Goal: Navigation & Orientation: Find specific page/section

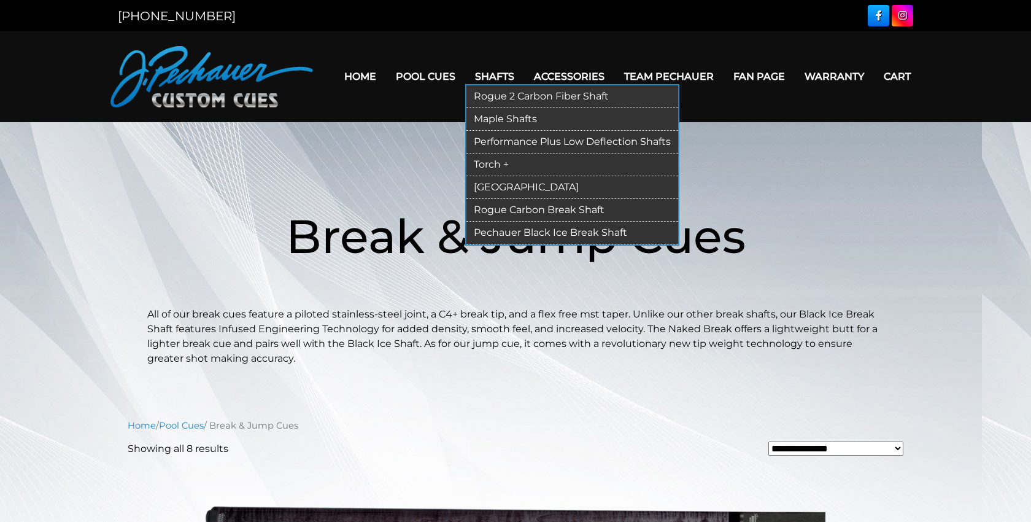
click at [500, 141] on link "Performance Plus Low Deflection Shafts" at bounding box center [572, 142] width 212 height 23
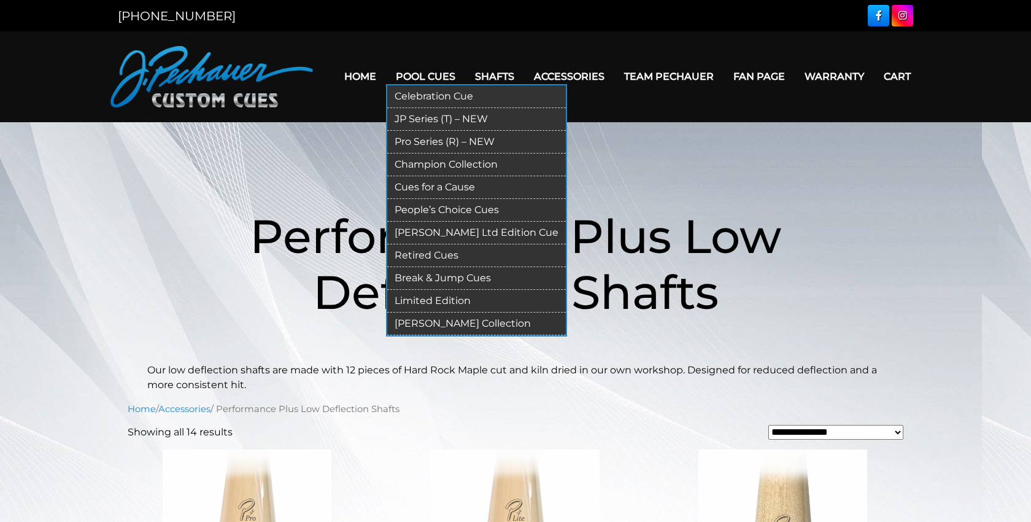
click at [403, 206] on link "People’s Choice Cues" at bounding box center [476, 210] width 179 height 23
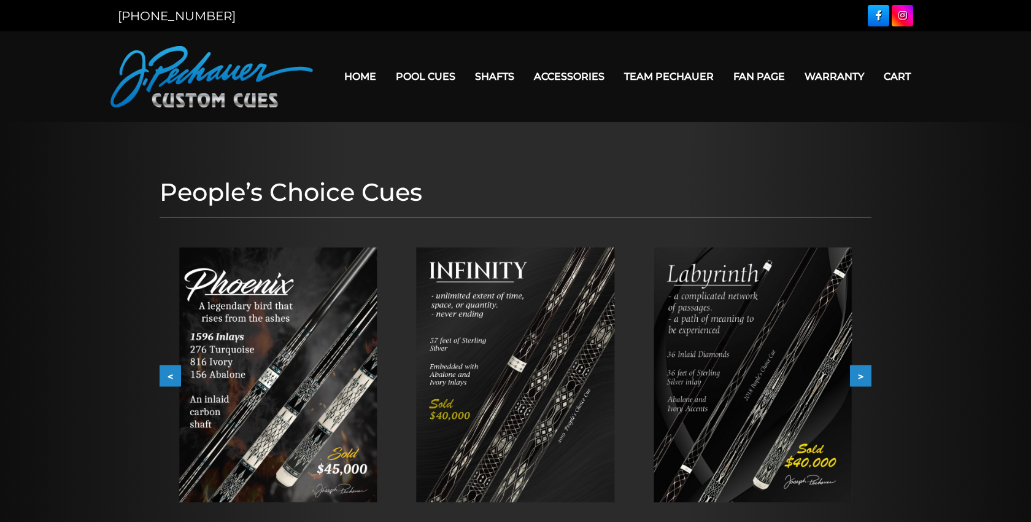
click at [668, 75] on link "Team Pechauer" at bounding box center [668, 76] width 109 height 31
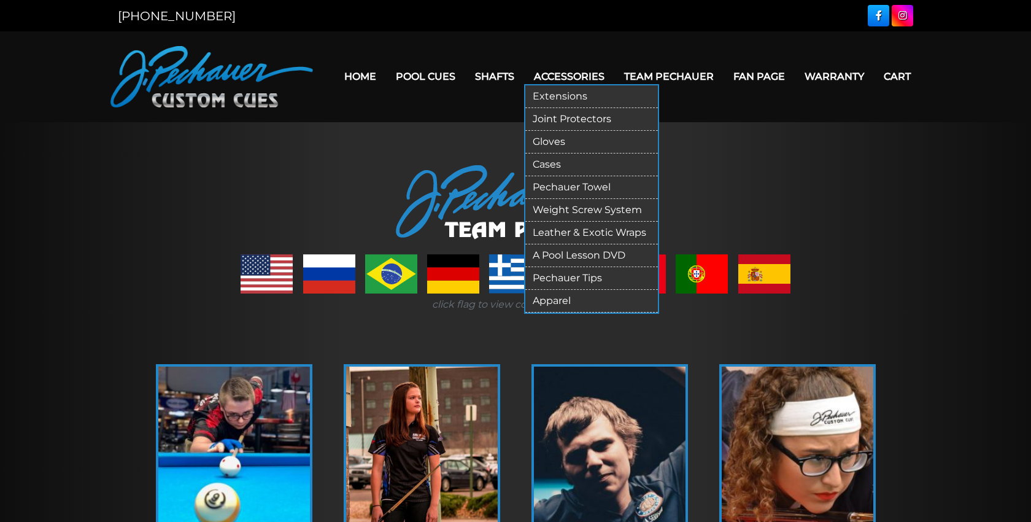
click at [557, 95] on link "Extensions" at bounding box center [591, 96] width 133 height 23
